Goal: Task Accomplishment & Management: Use online tool/utility

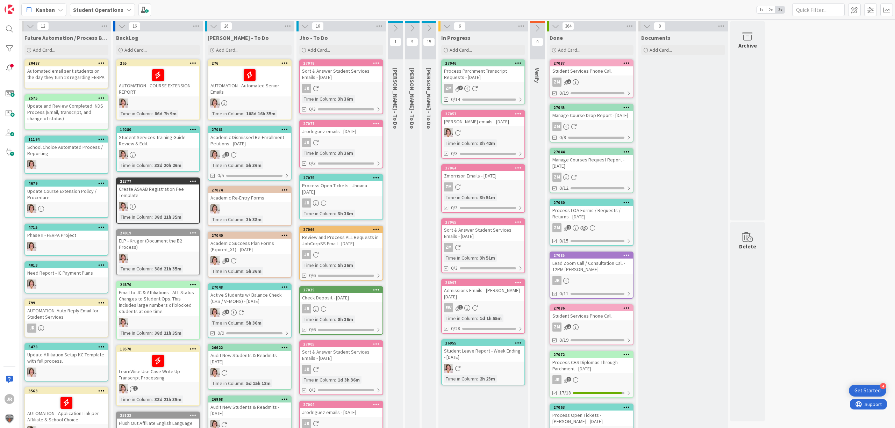
scroll to position [93, 0]
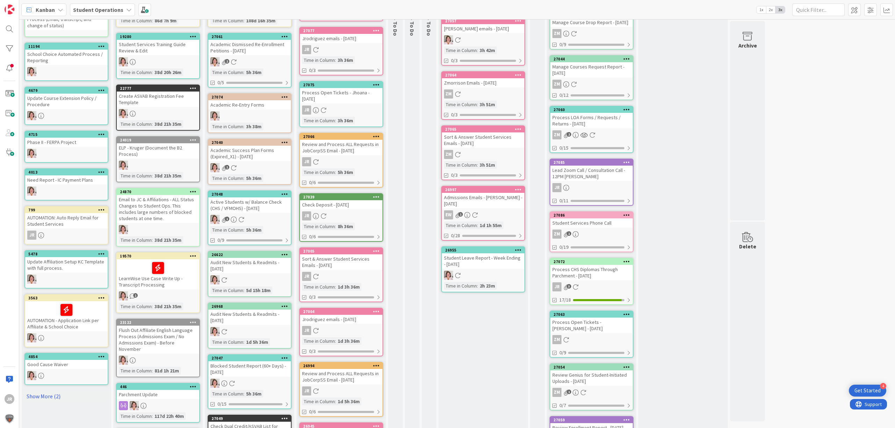
click at [506, 372] on div "In Progress Add Card... Template Not Set Not Set Student Services Phone Call Pr…" at bounding box center [483, 246] width 90 height 616
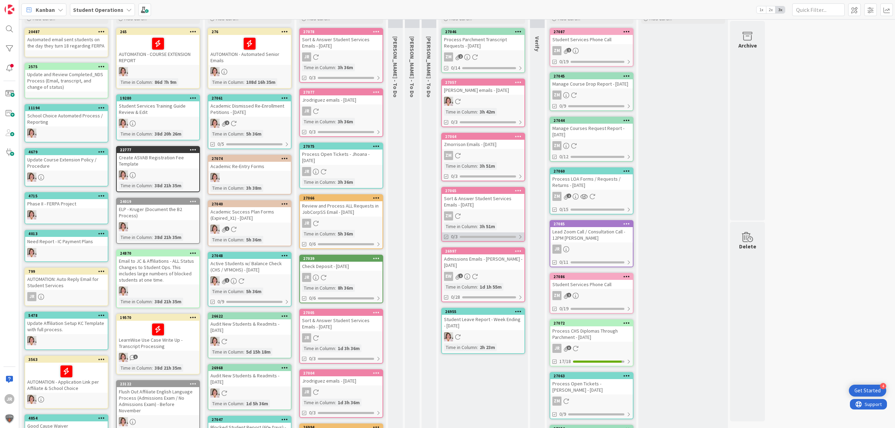
scroll to position [0, 0]
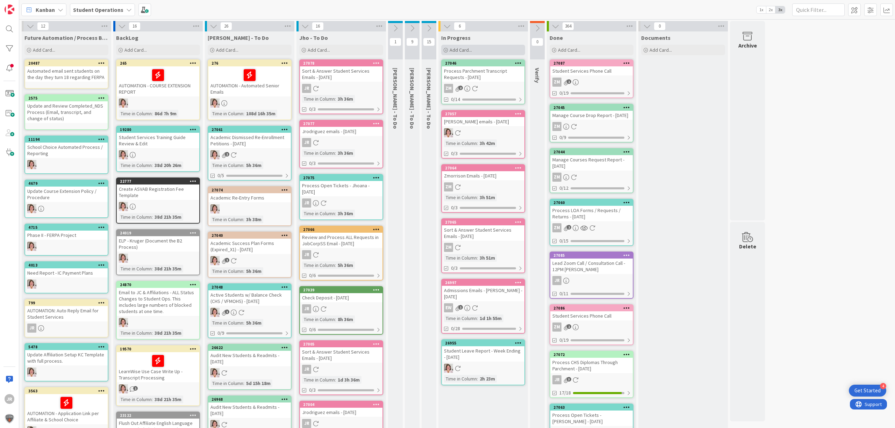
click at [498, 49] on div "Add Card..." at bounding box center [483, 50] width 84 height 10
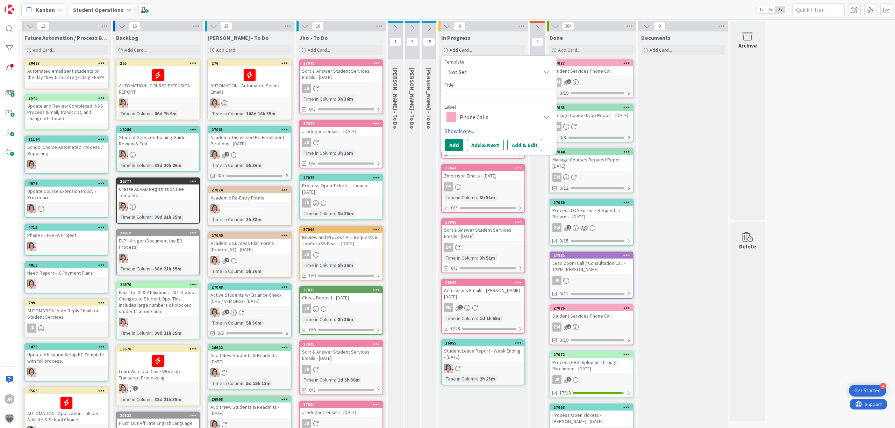
drag, startPoint x: 503, startPoint y: 66, endPoint x: 504, endPoint y: 69, distance: 3.7
click at [504, 66] on span "Not Set" at bounding box center [499, 72] width 108 height 13
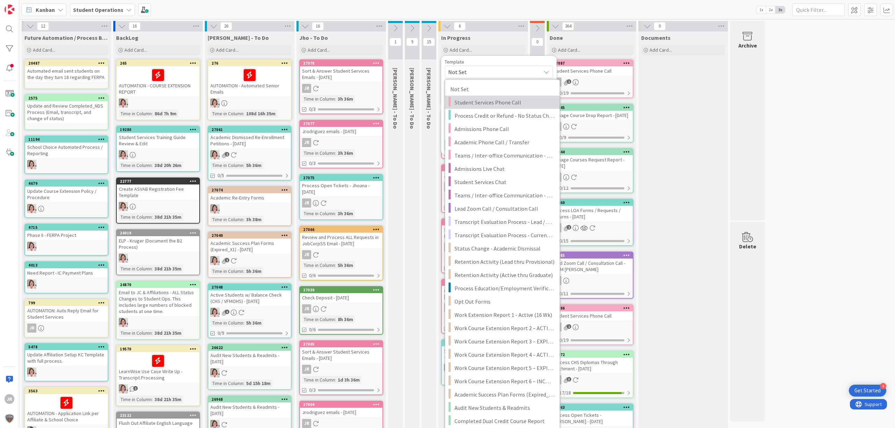
click at [514, 100] on span "Student Services Phone Call" at bounding box center [504, 102] width 100 height 9
type textarea "x"
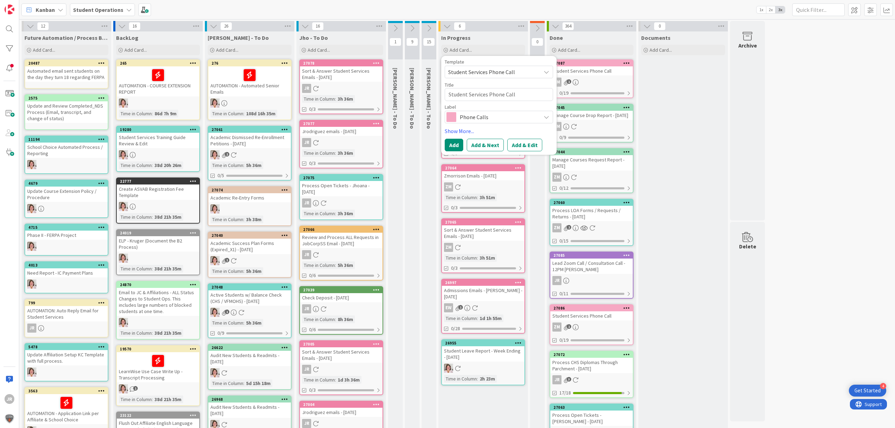
click at [531, 142] on button "Add & Edit" at bounding box center [524, 145] width 35 height 13
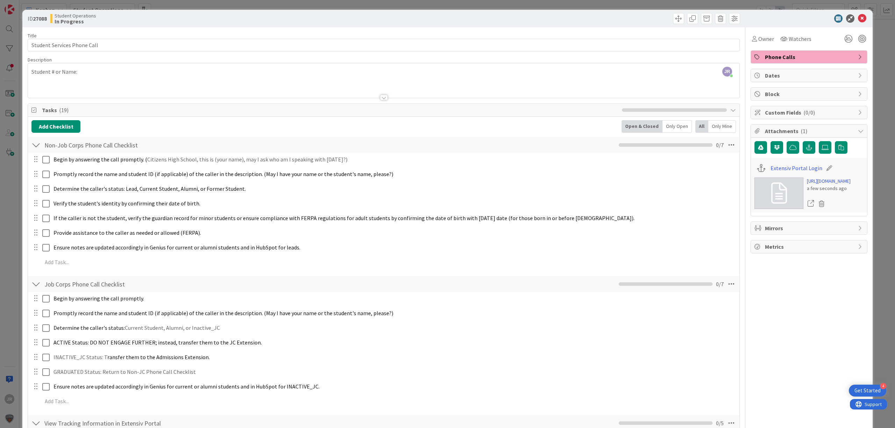
click at [208, 72] on div "JR [PERSON_NAME] just joined Student # or Name:" at bounding box center [383, 80] width 711 height 35
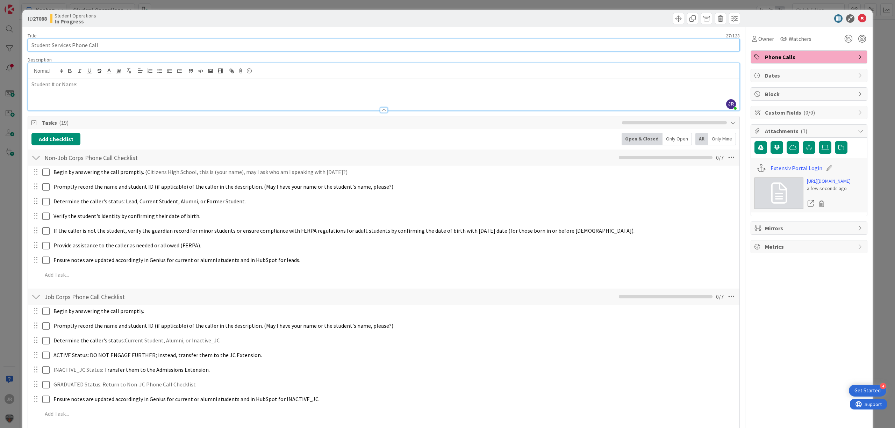
click at [171, 45] on input "Student Services Phone Call" at bounding box center [384, 45] width 712 height 13
type input "Student Services Phone Call - [PERSON_NAME]"
click at [758, 35] on span "Owner" at bounding box center [766, 39] width 16 height 8
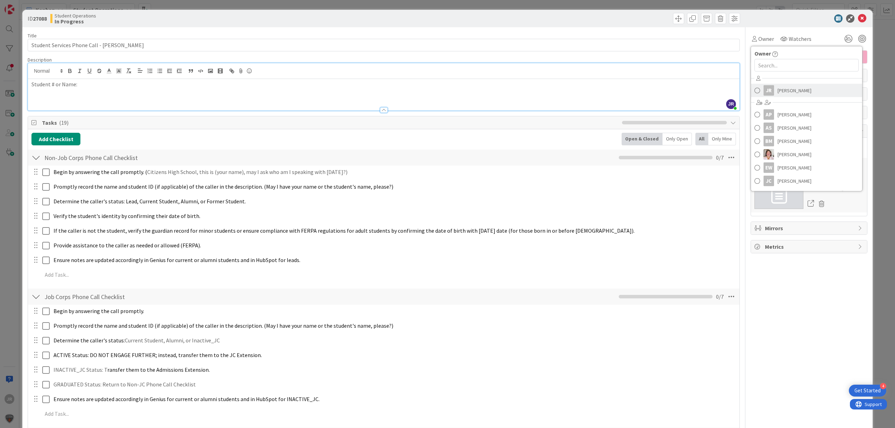
click at [778, 86] on span "[PERSON_NAME]" at bounding box center [795, 90] width 34 height 10
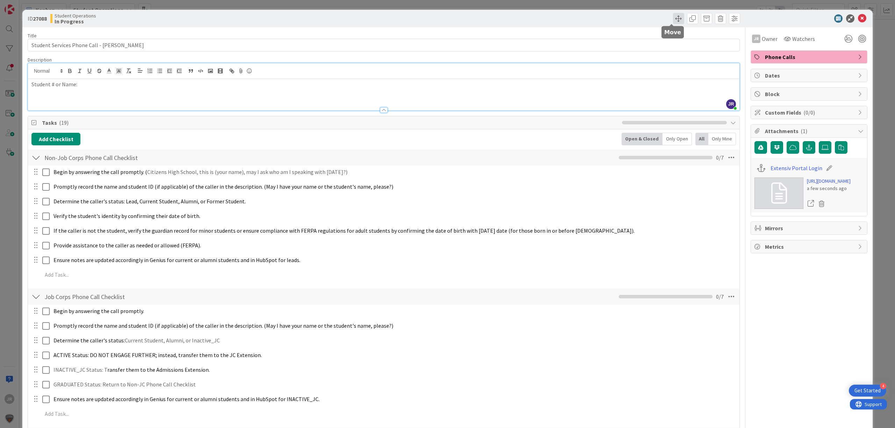
click at [673, 17] on span at bounding box center [678, 18] width 11 height 11
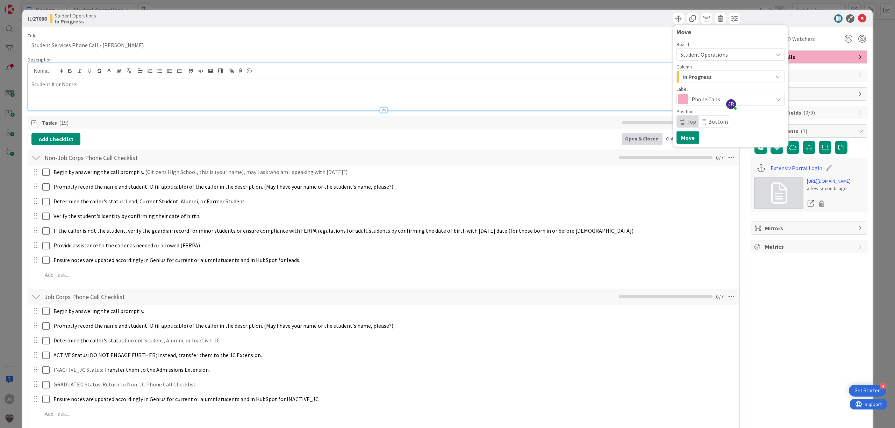
click at [693, 81] on span "In Progress" at bounding box center [696, 76] width 29 height 9
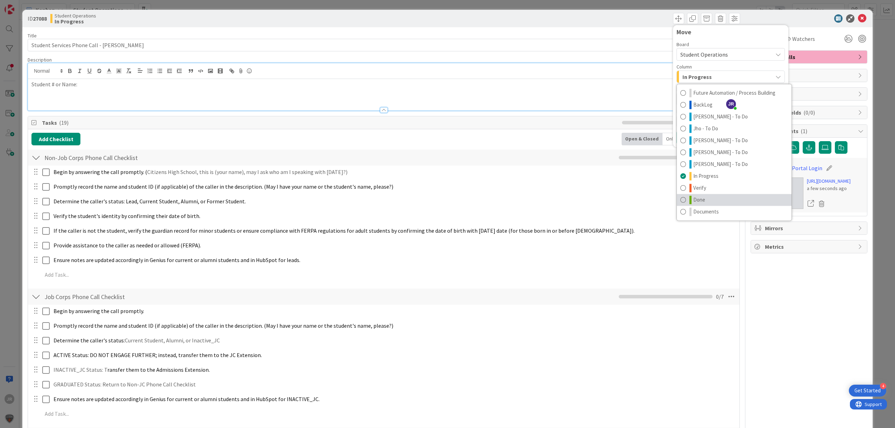
click at [705, 196] on link "Done" at bounding box center [734, 200] width 115 height 12
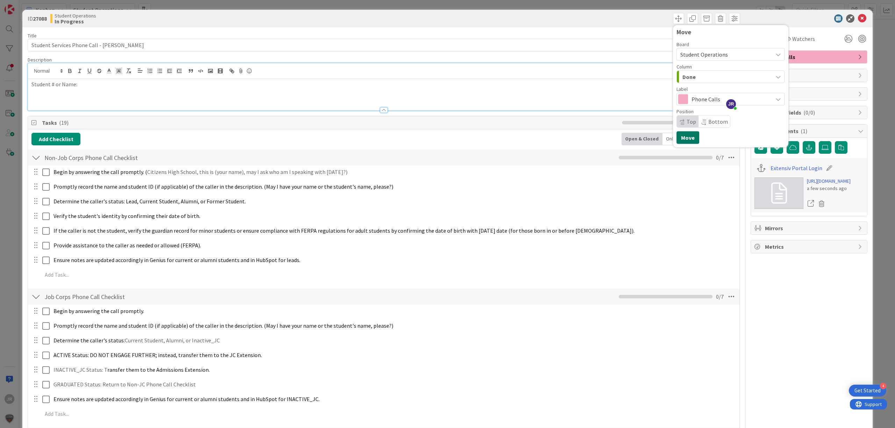
click at [685, 139] on button "Move" at bounding box center [688, 137] width 23 height 13
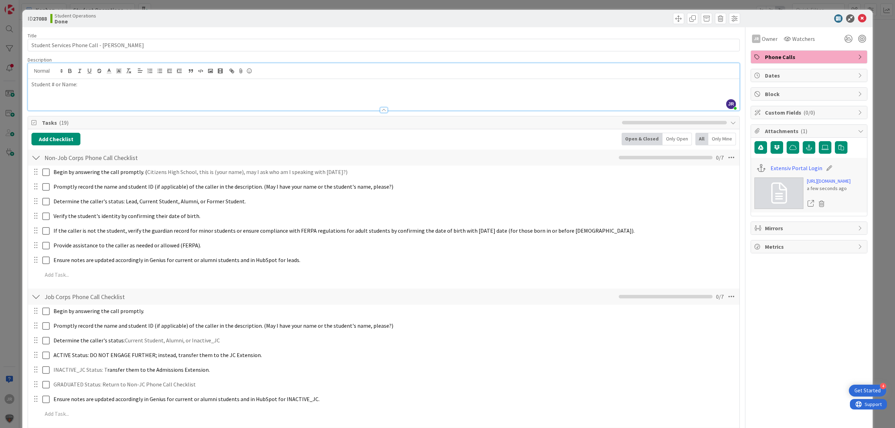
click at [315, 7] on div "ID 27088 Student Operations Done Move Move Title 43 / 128 Student Services Phon…" at bounding box center [447, 214] width 895 height 428
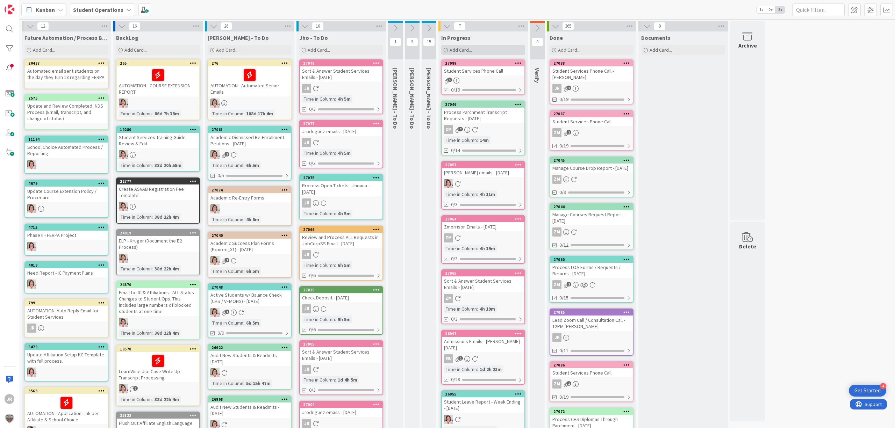
click at [480, 48] on div "Add Card..." at bounding box center [483, 50] width 84 height 10
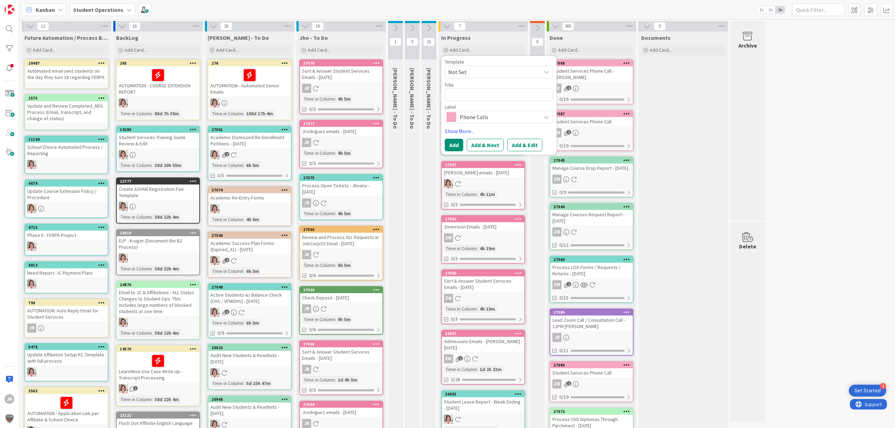
click at [476, 66] on span "Not Set" at bounding box center [499, 72] width 108 height 13
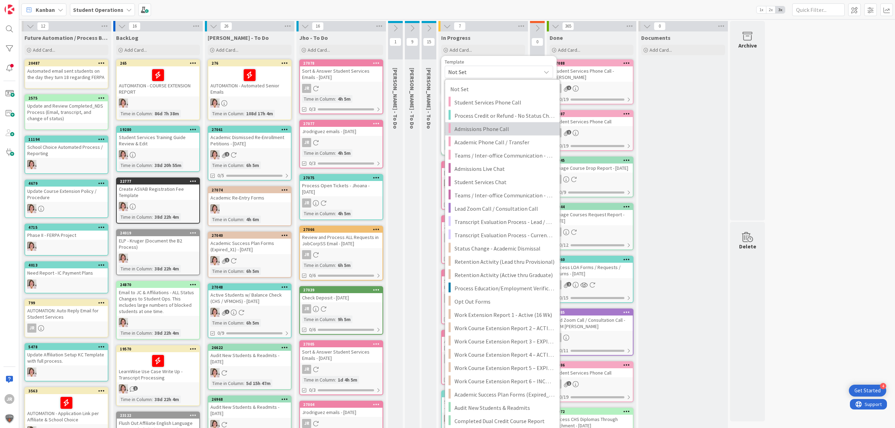
click at [514, 134] on link "Admissions Phone Call" at bounding box center [502, 128] width 115 height 13
type textarea "x"
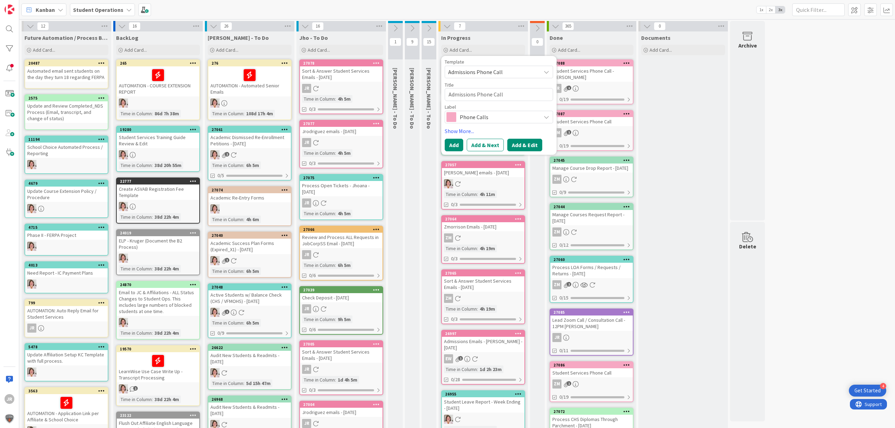
click at [522, 144] on button "Add & Edit" at bounding box center [524, 145] width 35 height 13
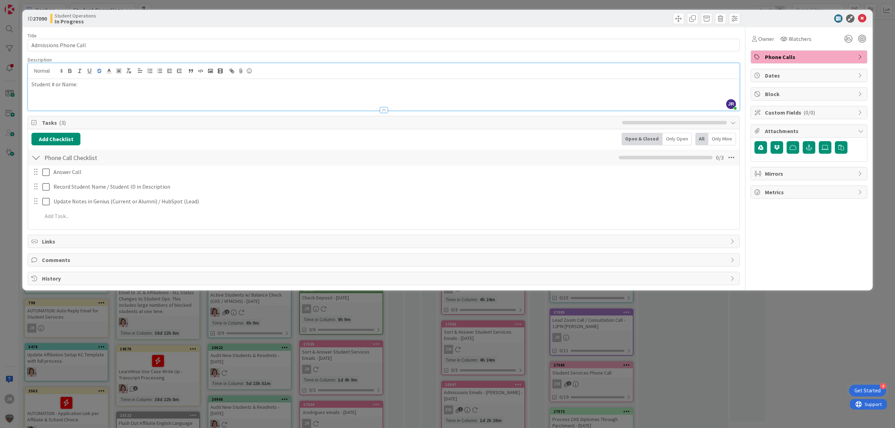
click at [98, 71] on div "JR [PERSON_NAME] just joined Student # or Name:" at bounding box center [383, 86] width 711 height 47
click at [102, 87] on p "Student # or Name: [PERSON_NAME]" at bounding box center [383, 84] width 704 height 8
click at [105, 87] on p "Student # or Name: [PERSON_NAME]" at bounding box center [383, 84] width 704 height 8
drag, startPoint x: 93, startPoint y: 86, endPoint x: 78, endPoint y: 86, distance: 14.3
click at [78, 86] on p "Student # or Name: [PERSON_NAME]" at bounding box center [383, 84] width 704 height 8
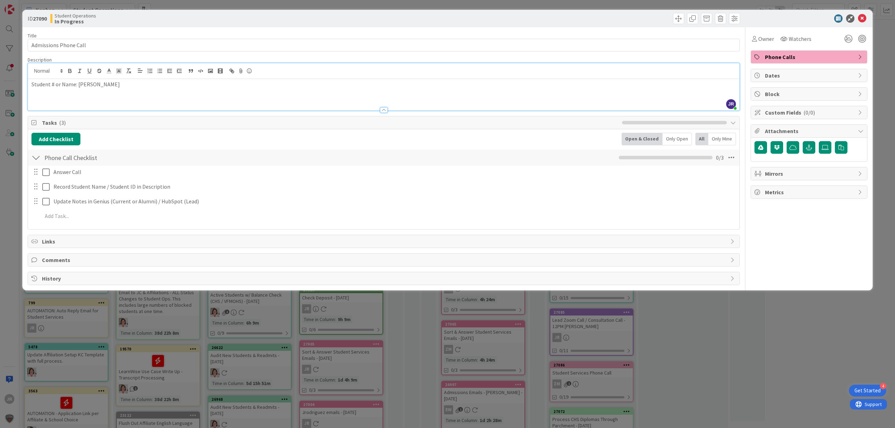
drag, startPoint x: 84, startPoint y: 86, endPoint x: 120, endPoint y: 51, distance: 50.7
click at [120, 48] on div "Title 22 / 128 Admissions Phone Call Description JR [PERSON_NAME] just joined S…" at bounding box center [384, 156] width 712 height 258
click at [101, 46] on input "Admissions Phone Call" at bounding box center [384, 45] width 712 height 13
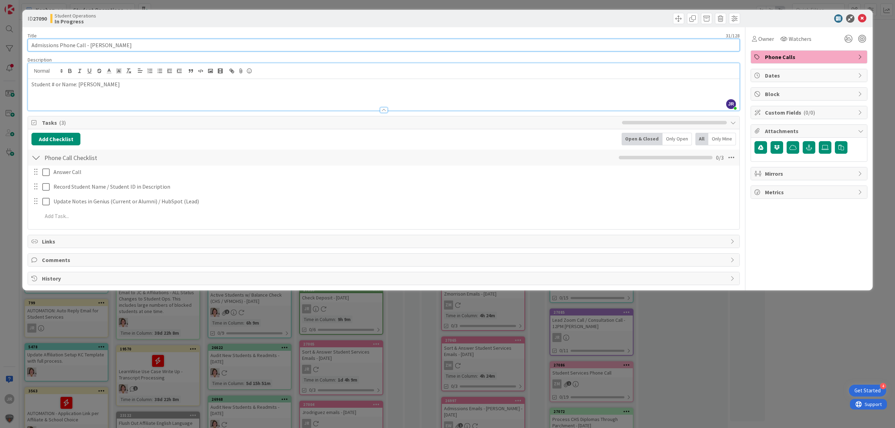
click at [139, 45] on input "Admissions Phone Call - [PERSON_NAME]" at bounding box center [384, 45] width 712 height 13
type input "Admissions Phone Call - [PERSON_NAME]"
click at [88, 85] on p "Student # or Name: [PERSON_NAME]" at bounding box center [383, 84] width 704 height 8
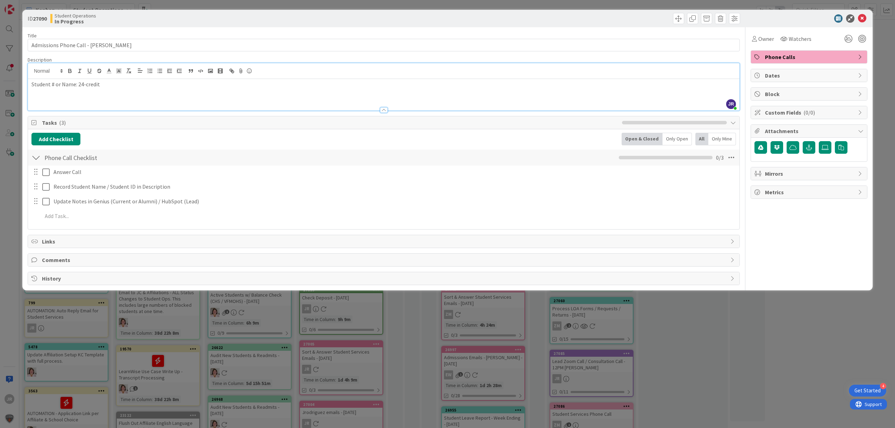
click at [148, 99] on div "Student # or Name: 24-credit" at bounding box center [383, 94] width 711 height 31
click at [753, 36] on icon at bounding box center [754, 39] width 5 height 6
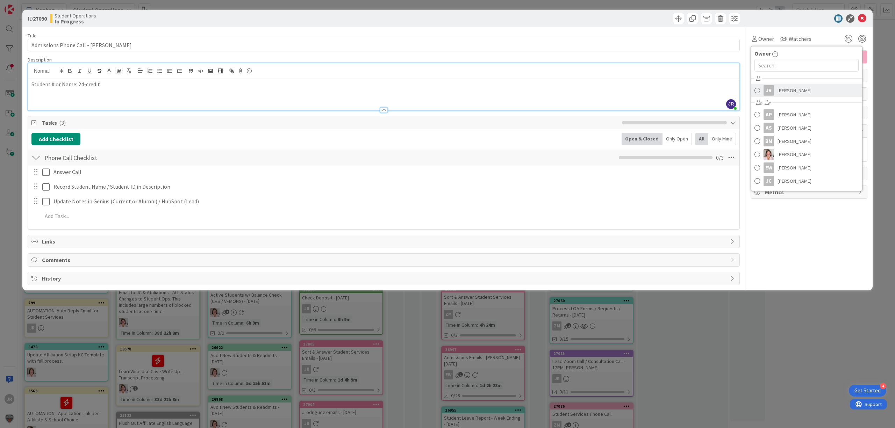
click at [768, 93] on div "JR" at bounding box center [769, 90] width 10 height 10
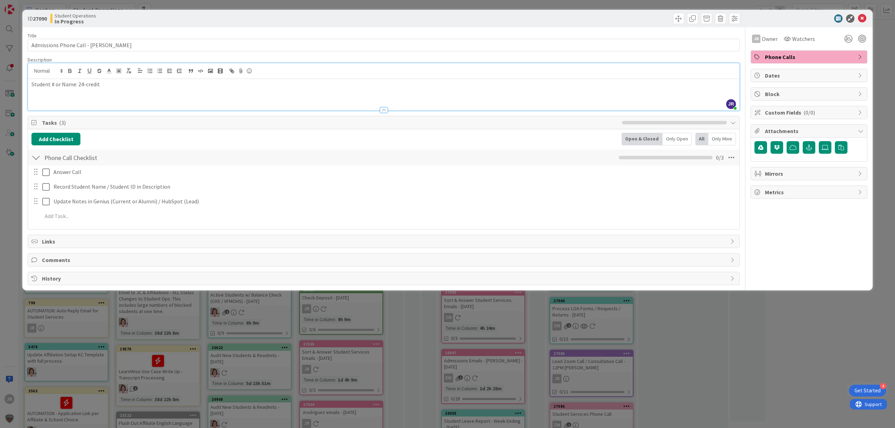
click at [234, 4] on div "ID 27090 Student Operations In Progress Title 39 / 128 Admissions Phone Call - …" at bounding box center [447, 214] width 895 height 428
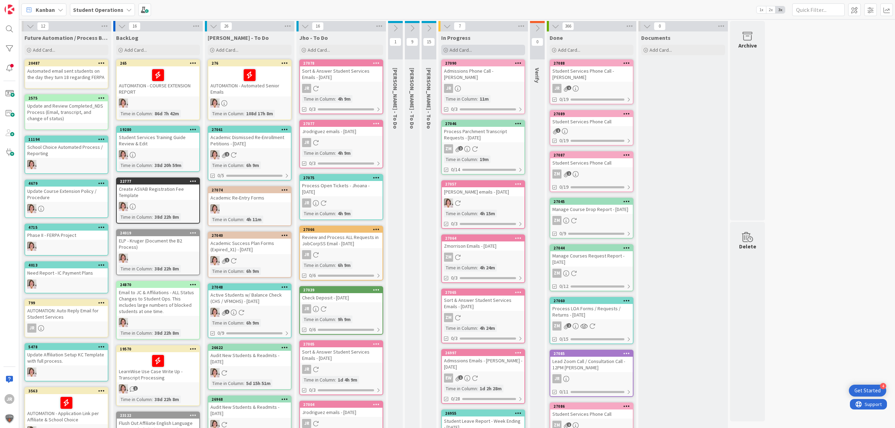
click at [475, 51] on div "Add Card..." at bounding box center [483, 50] width 84 height 10
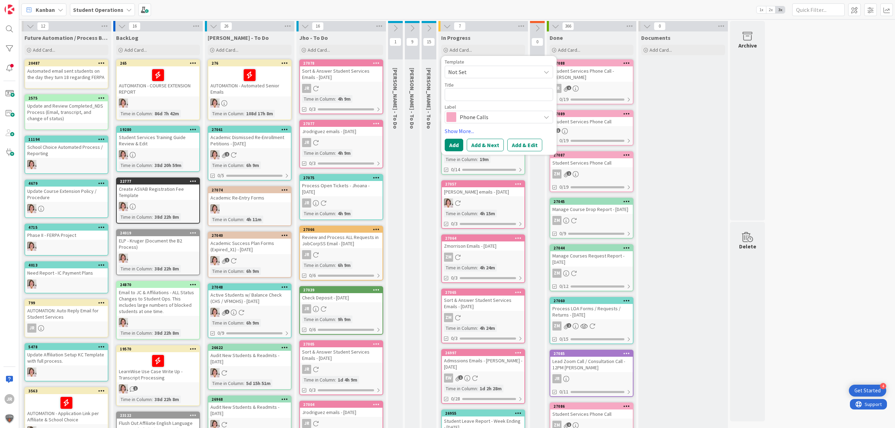
click at [481, 78] on span "Not Set" at bounding box center [499, 72] width 108 height 13
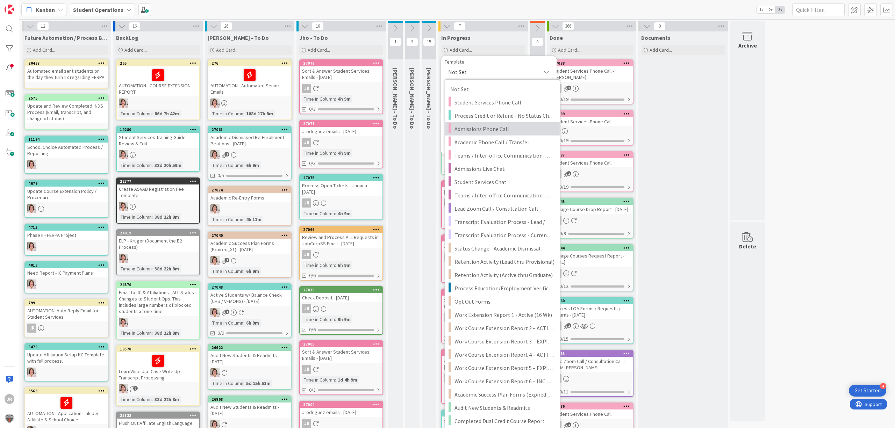
click at [490, 127] on span "Admissions Phone Call" at bounding box center [504, 128] width 100 height 9
type textarea "x"
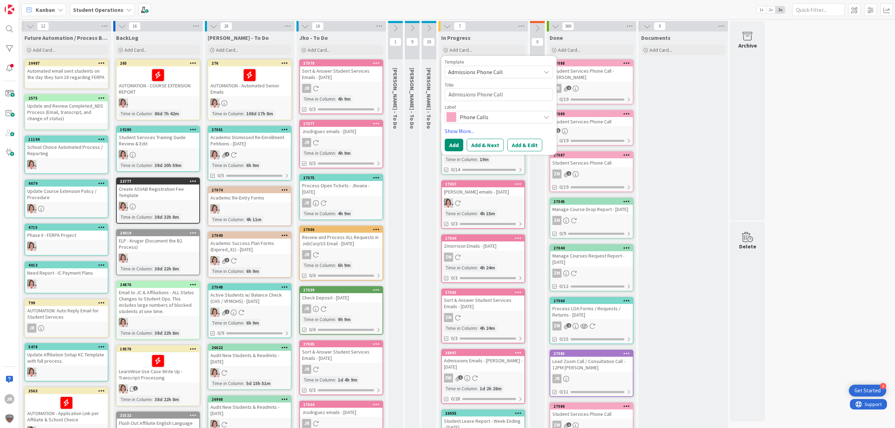
click at [515, 143] on button "Add & Edit" at bounding box center [524, 145] width 35 height 13
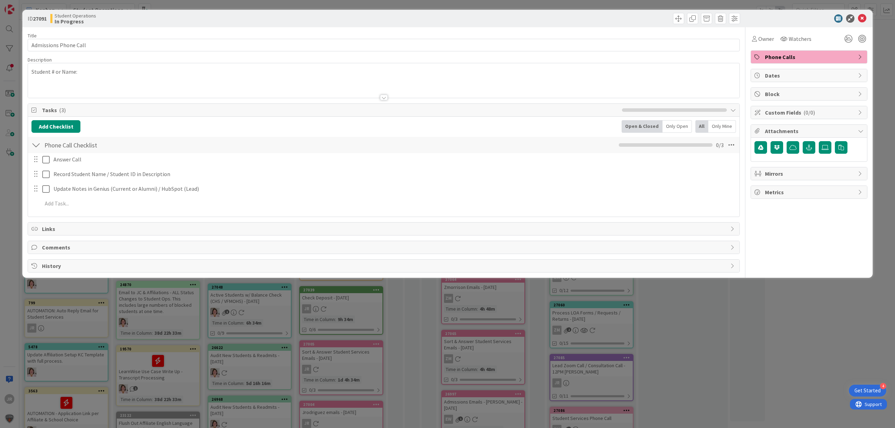
click at [97, 76] on p "Student # or Name:" at bounding box center [383, 72] width 704 height 8
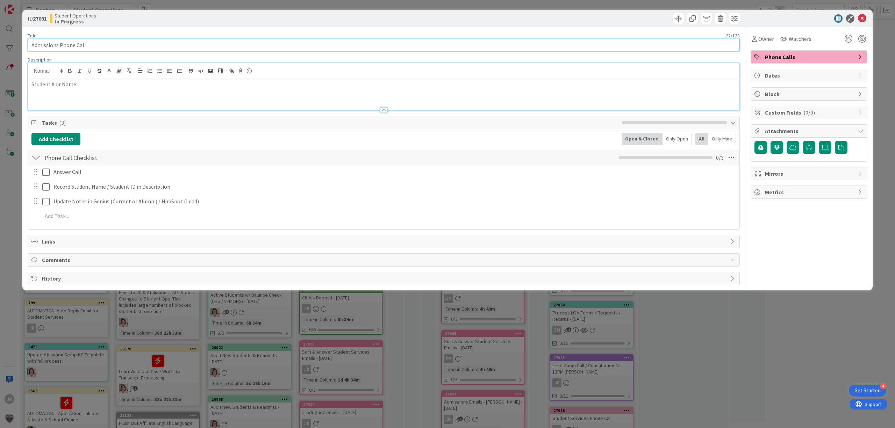
click at [105, 41] on input "Admissions Phone Call" at bounding box center [384, 45] width 712 height 13
type input "Admissions Phone Call -"
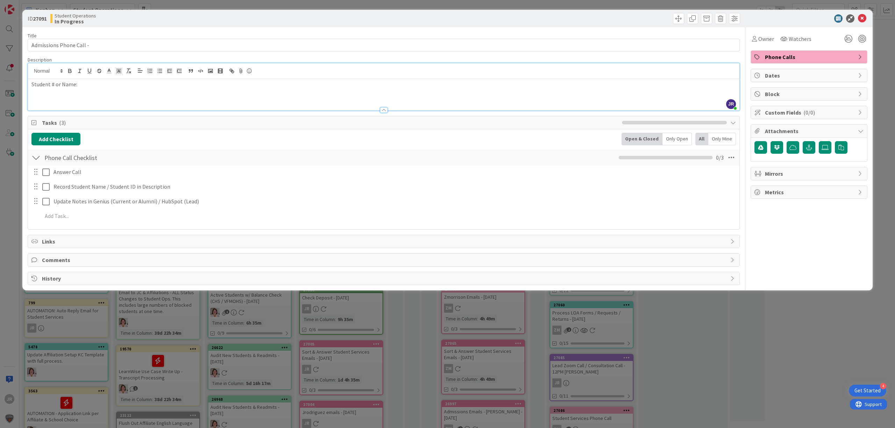
click at [109, 83] on p "Student # or Name:" at bounding box center [383, 84] width 704 height 8
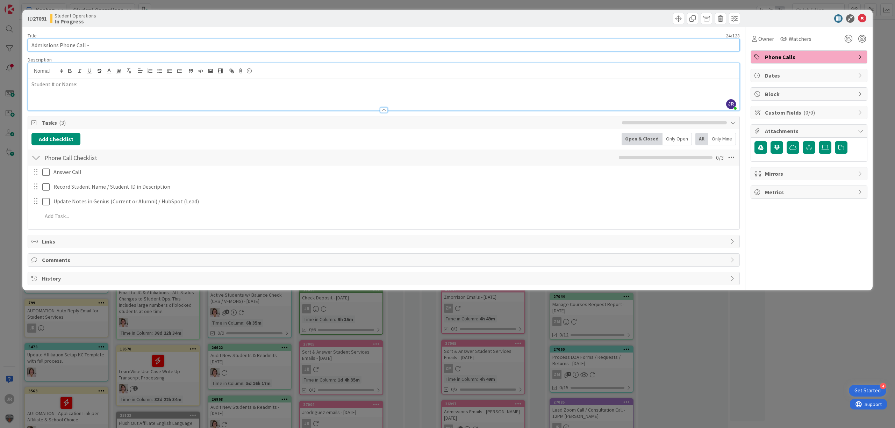
click at [112, 43] on input "Admissions Phone Call -" at bounding box center [384, 45] width 712 height 13
type input "Admissions Phone Call - [PERSON_NAME]"
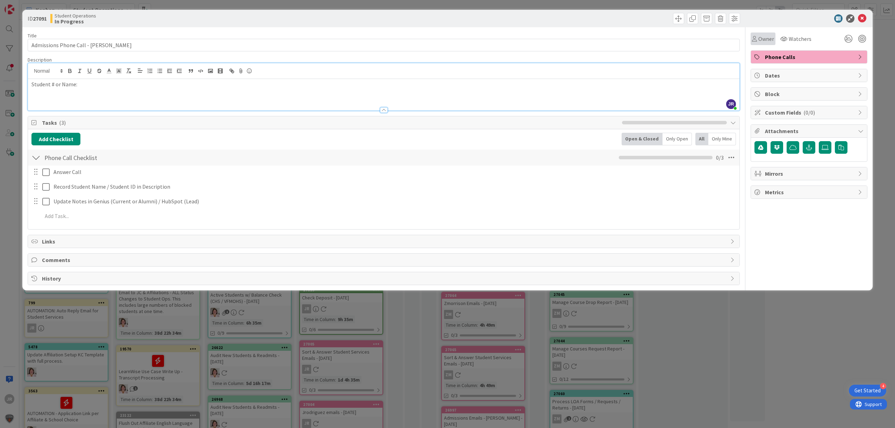
click at [767, 38] on span "Owner" at bounding box center [766, 39] width 16 height 8
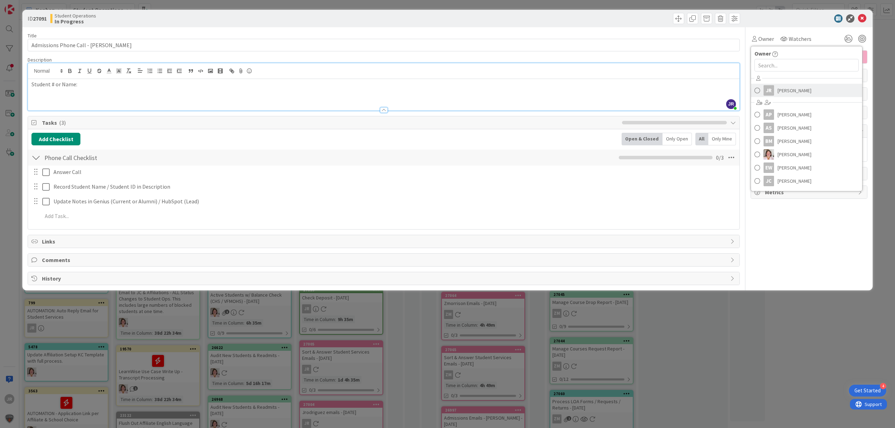
click at [777, 92] on link "JR [PERSON_NAME]" at bounding box center [806, 90] width 111 height 13
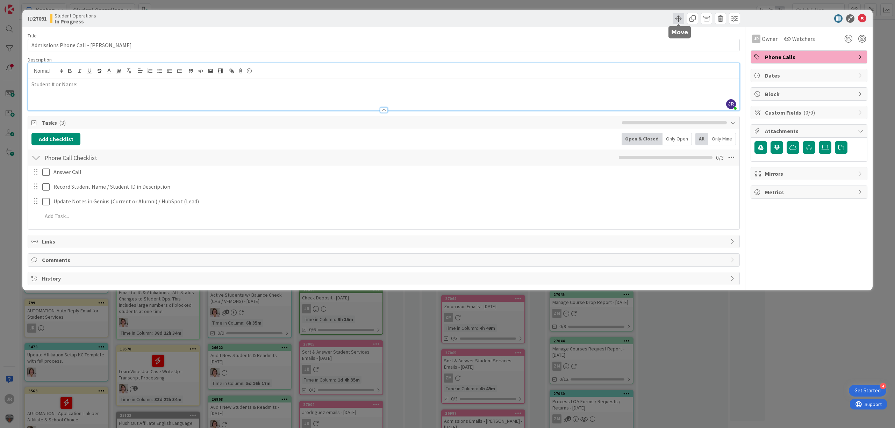
click at [674, 17] on span at bounding box center [678, 18] width 11 height 11
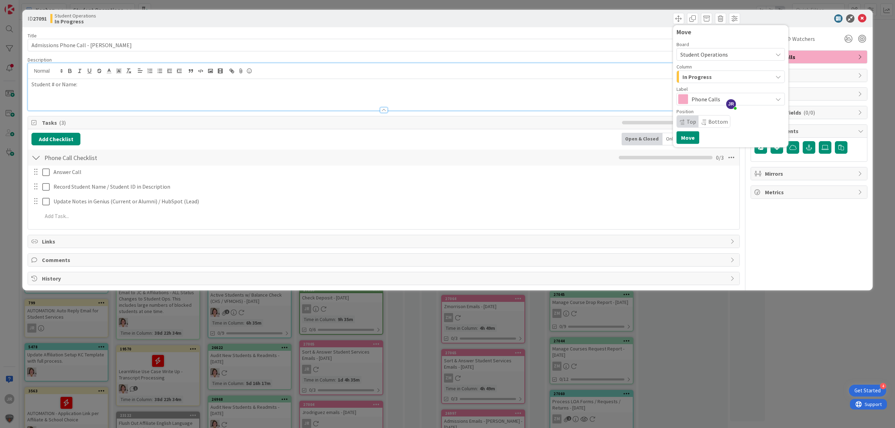
click at [690, 77] on span "In Progress" at bounding box center [696, 76] width 29 height 9
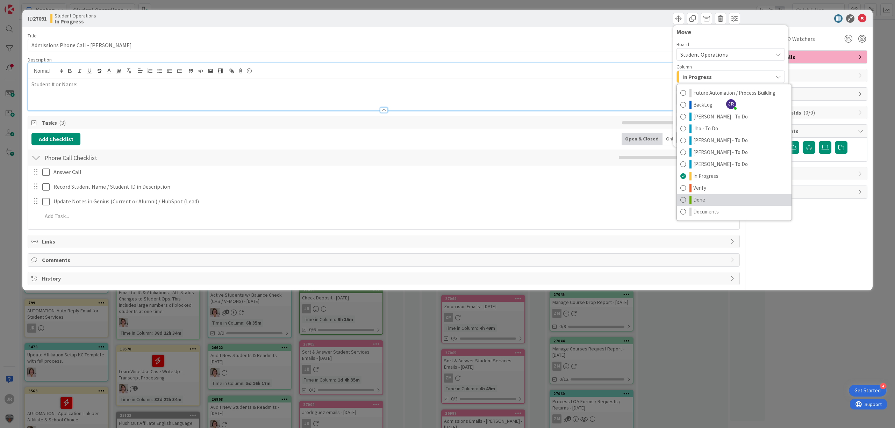
click at [707, 196] on link "Done" at bounding box center [734, 200] width 115 height 12
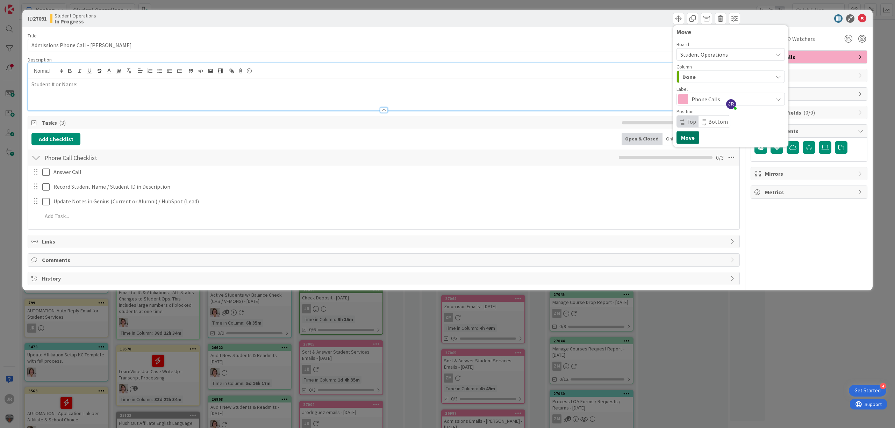
click at [688, 134] on button "Move" at bounding box center [688, 137] width 23 height 13
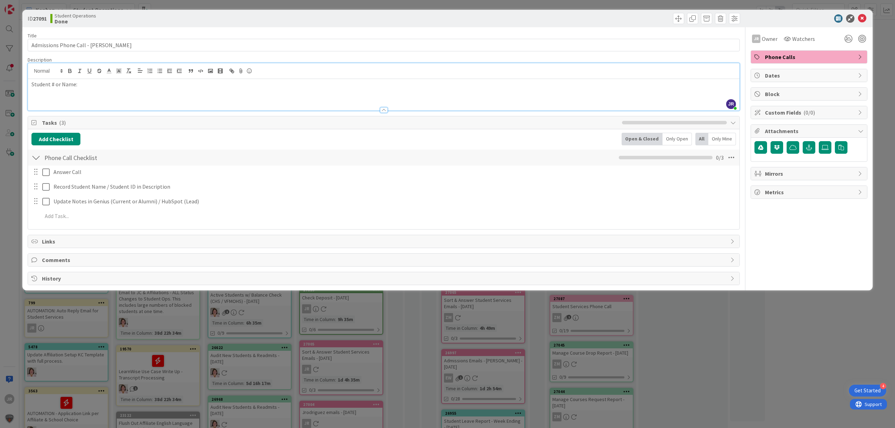
click at [635, 2] on div "ID 27091 Student Operations Done Move Move Title 38 / 128 Admissions Phone Call…" at bounding box center [447, 214] width 895 height 428
